Goal: Task Accomplishment & Management: Manage account settings

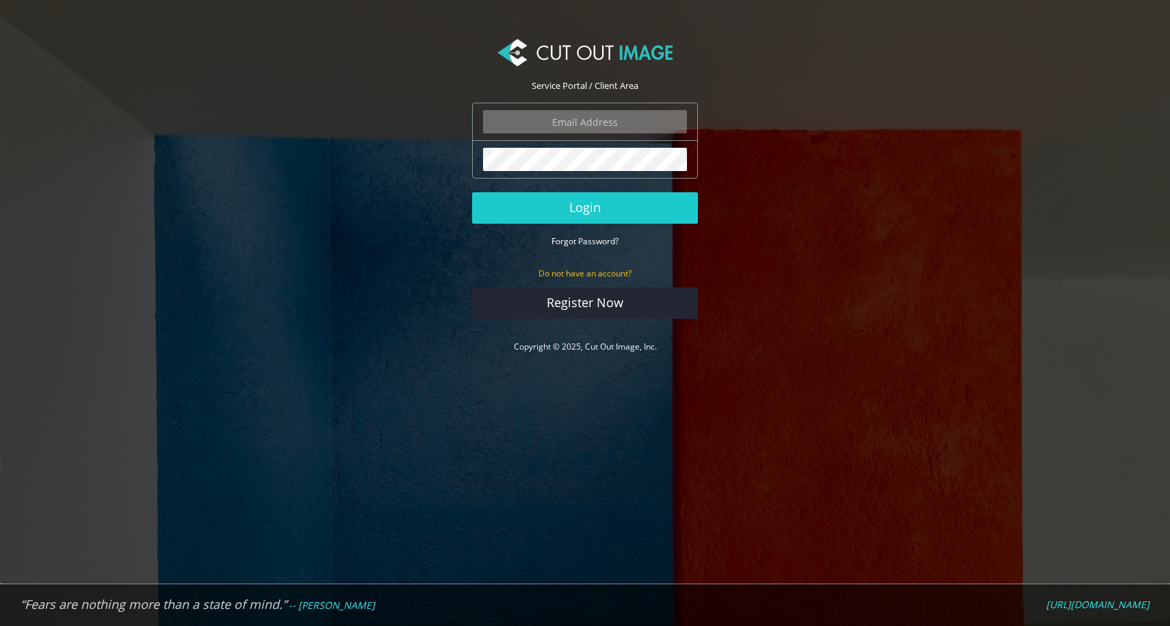
click at [640, 120] on input "email" at bounding box center [585, 121] width 204 height 23
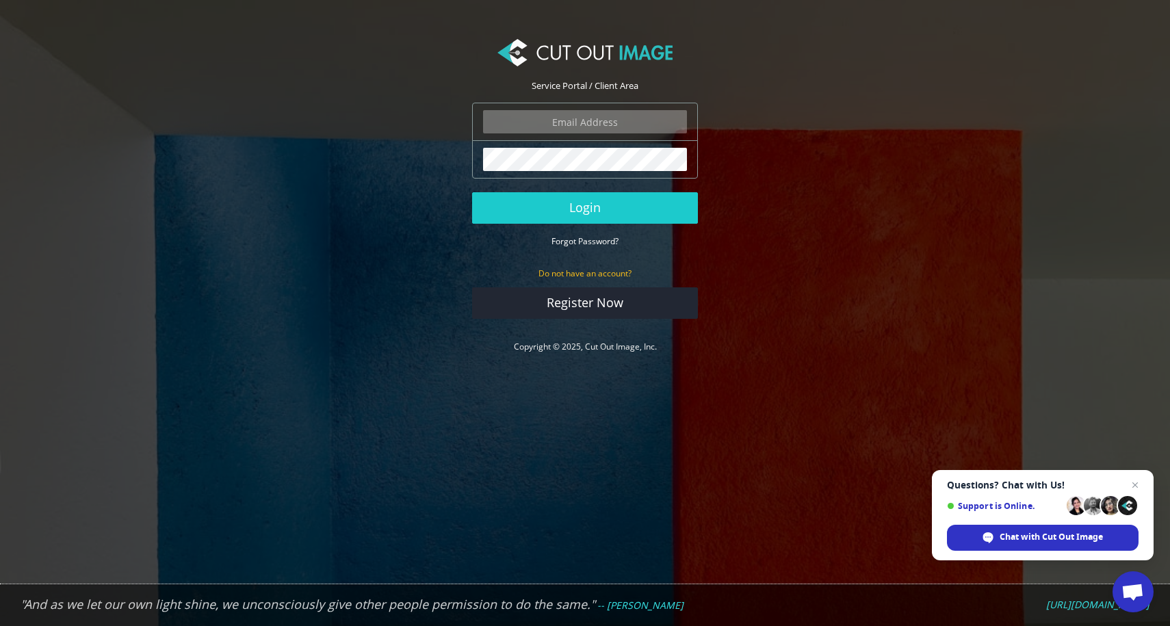
click at [603, 124] on input "email" at bounding box center [585, 121] width 204 height 23
type input "[PERSON_NAME][EMAIL_ADDRESS][DOMAIN_NAME]"
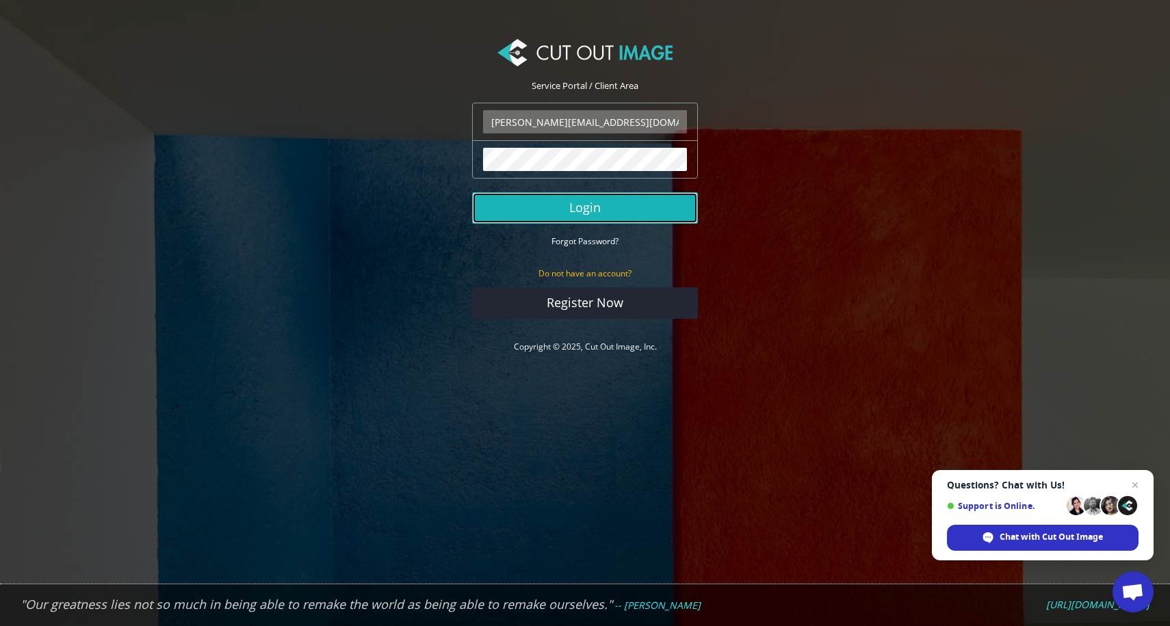
click at [596, 210] on button "Login" at bounding box center [585, 207] width 226 height 31
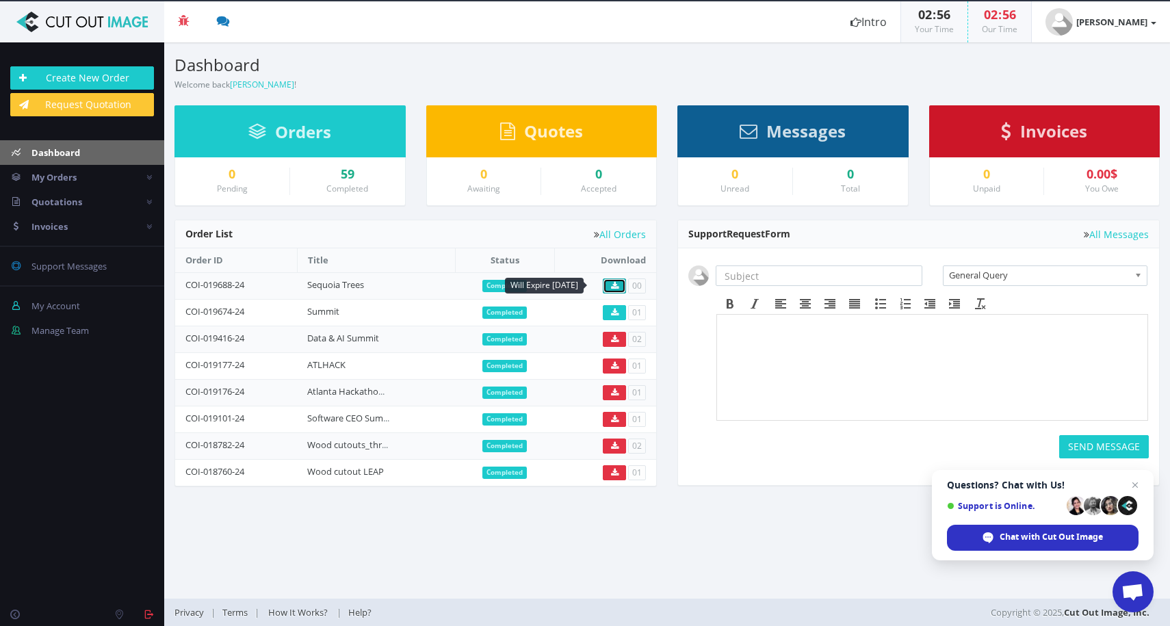
click at [614, 283] on icon at bounding box center [615, 286] width 8 height 8
